Goal: Information Seeking & Learning: Compare options

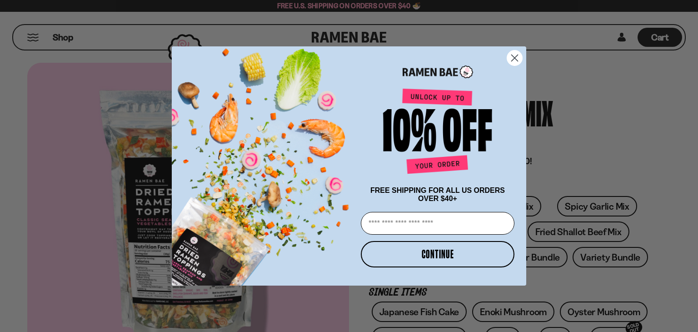
click at [513, 56] on icon "Close dialog" at bounding box center [515, 58] width 16 height 16
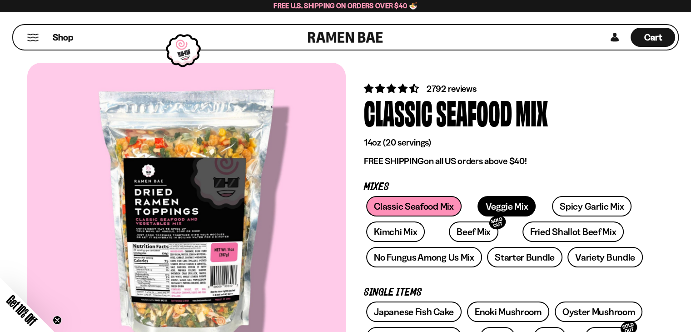
click at [490, 205] on link "Veggie Mix" at bounding box center [506, 206] width 58 height 20
click at [456, 228] on link "Beef Mix SOLD OUT" at bounding box center [474, 231] width 50 height 20
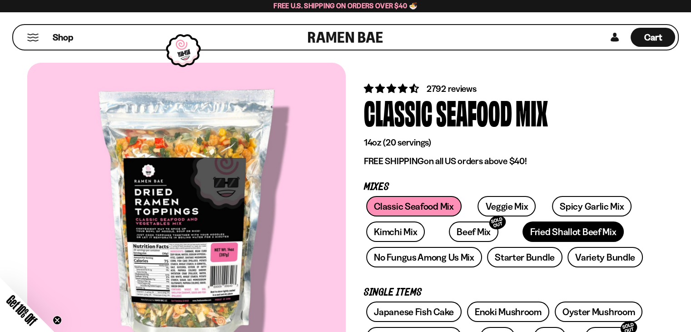
click at [555, 233] on link "Fried Shallot Beef Mix" at bounding box center [572, 231] width 101 height 20
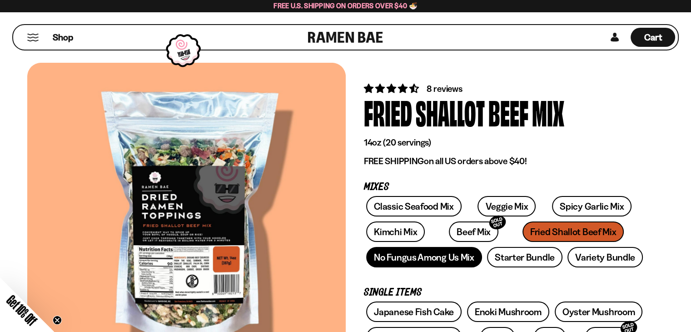
click at [467, 258] on link "No Fungus Among Us Mix" at bounding box center [423, 257] width 115 height 20
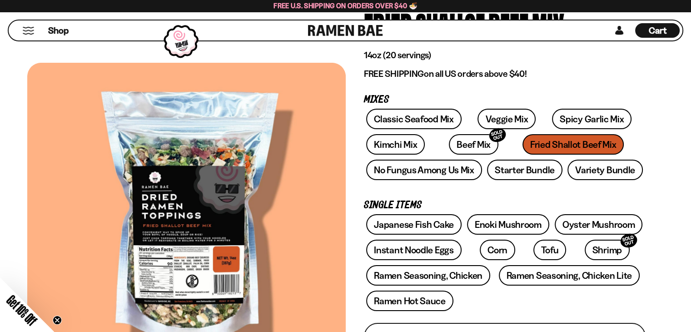
scroll to position [136, 0]
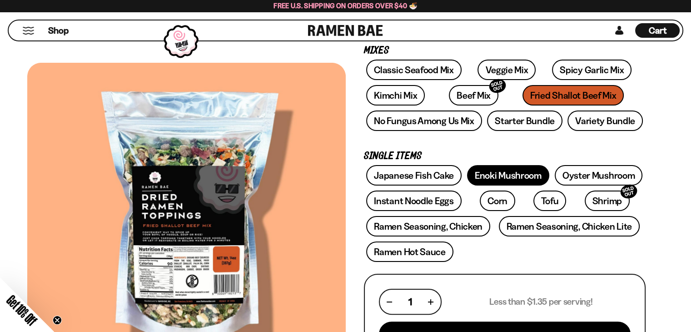
click at [494, 180] on link "Enoki Mushroom" at bounding box center [508, 175] width 82 height 20
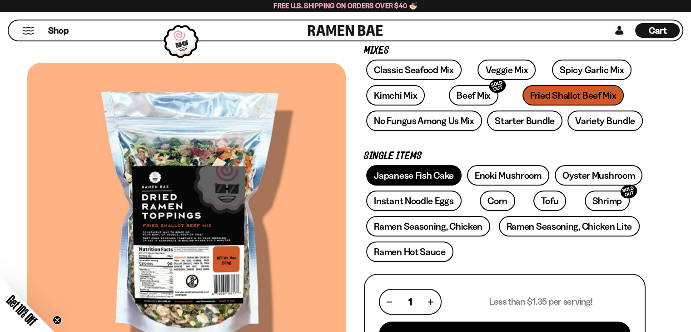
click at [410, 169] on link "Japanese Fish Cake" at bounding box center [413, 175] width 95 height 20
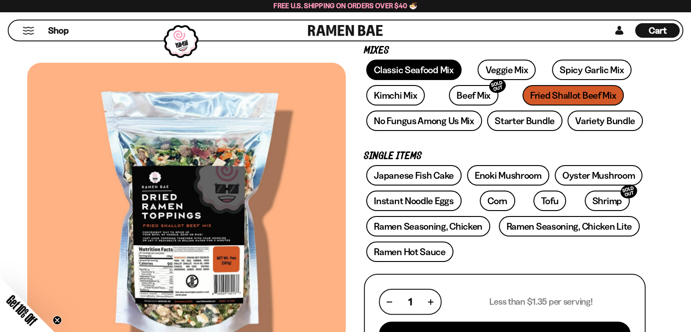
click at [428, 70] on link "Classic Seafood Mix" at bounding box center [413, 70] width 95 height 20
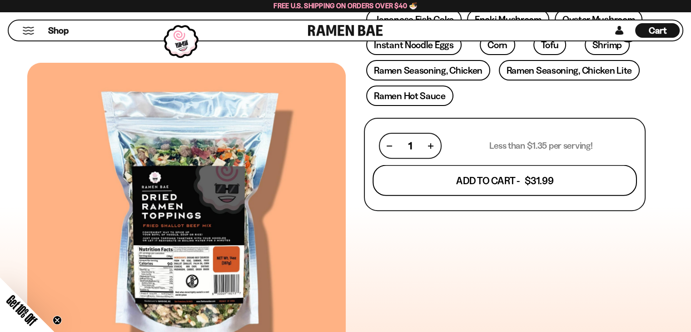
scroll to position [318, 0]
